Goal: Task Accomplishment & Management: Use online tool/utility

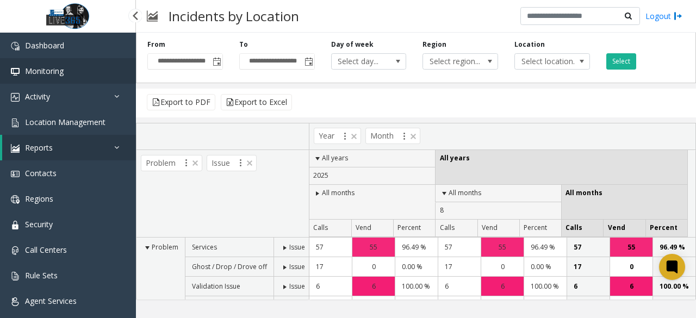
click at [64, 76] on link "Monitoring" at bounding box center [68, 71] width 136 height 26
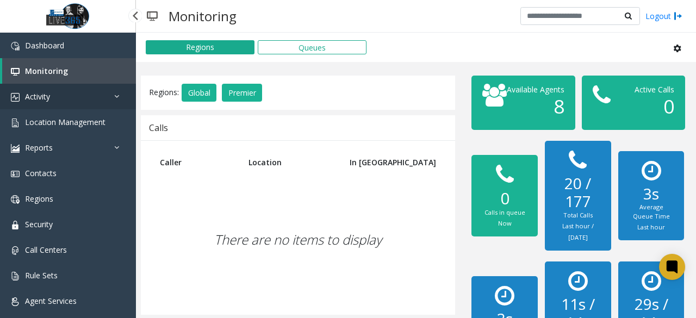
click at [75, 98] on link "Activity" at bounding box center [68, 97] width 136 height 26
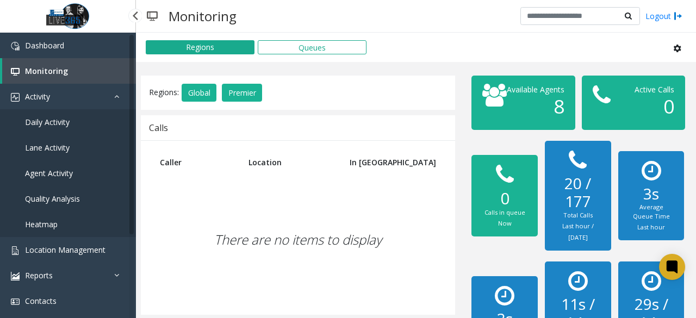
click at [88, 116] on link "Daily Activity" at bounding box center [68, 122] width 136 height 26
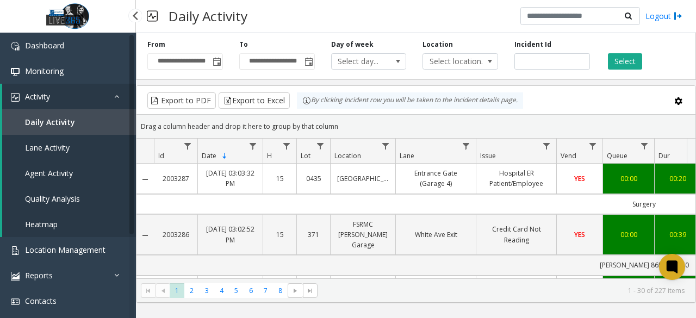
click at [91, 142] on link "Lane Activity" at bounding box center [69, 148] width 134 height 26
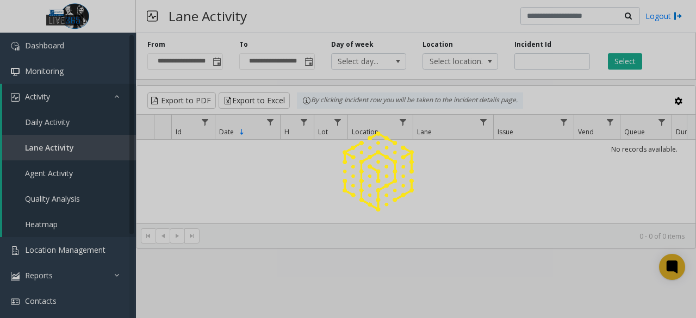
click at [74, 172] on div at bounding box center [348, 159] width 696 height 318
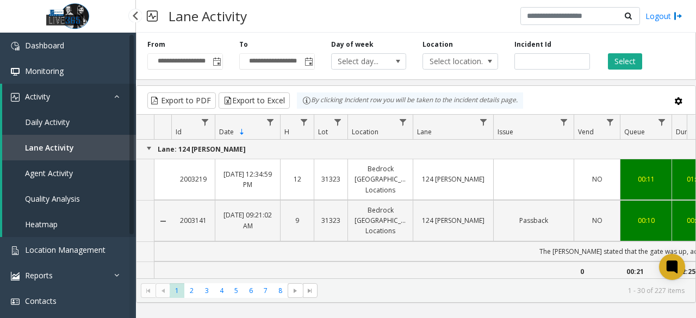
click at [74, 172] on link "Agent Activity" at bounding box center [69, 173] width 134 height 26
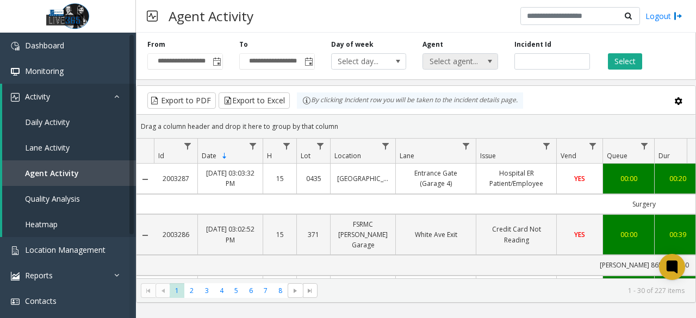
click at [477, 60] on span "Select agent..." at bounding box center [452, 61] width 59 height 15
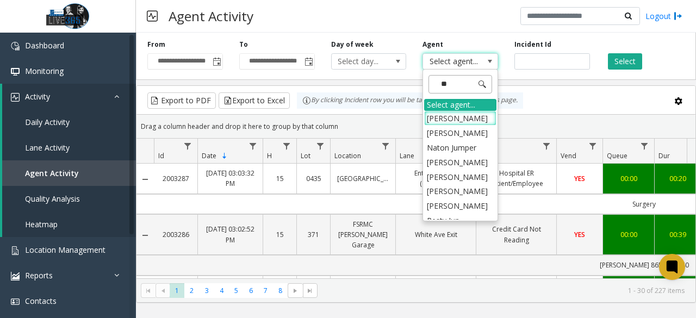
type input "***"
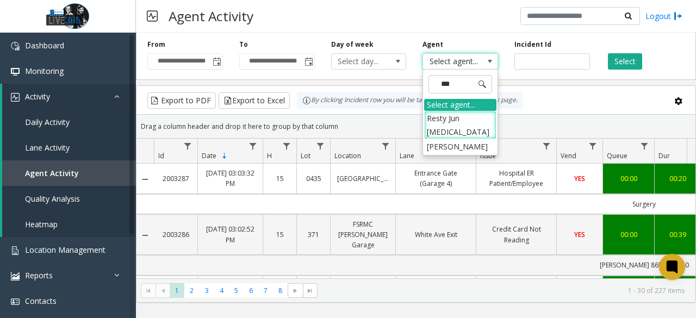
drag, startPoint x: 461, startPoint y: 133, endPoint x: 480, endPoint y: 123, distance: 20.9
click at [461, 139] on li "[PERSON_NAME]" at bounding box center [460, 146] width 72 height 15
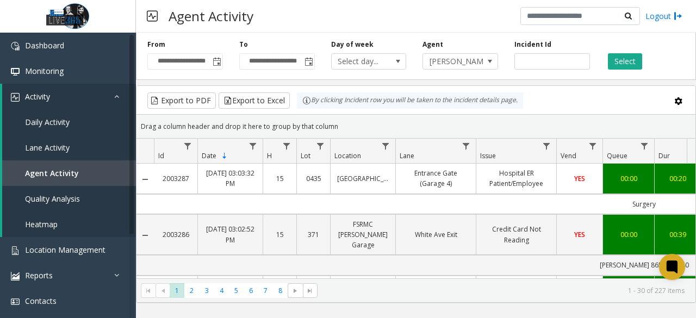
click at [621, 63] on button "Select" at bounding box center [625, 61] width 34 height 16
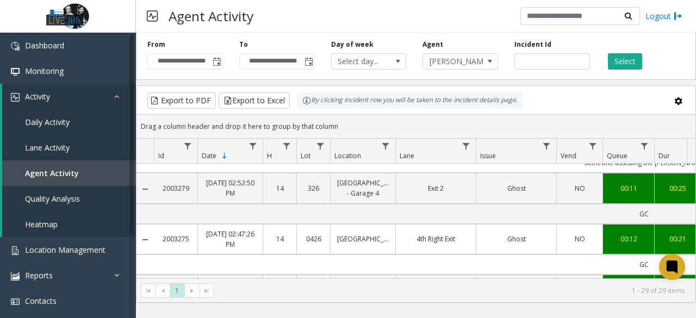
scroll to position [163, 0]
